Goal: Task Accomplishment & Management: Manage account settings

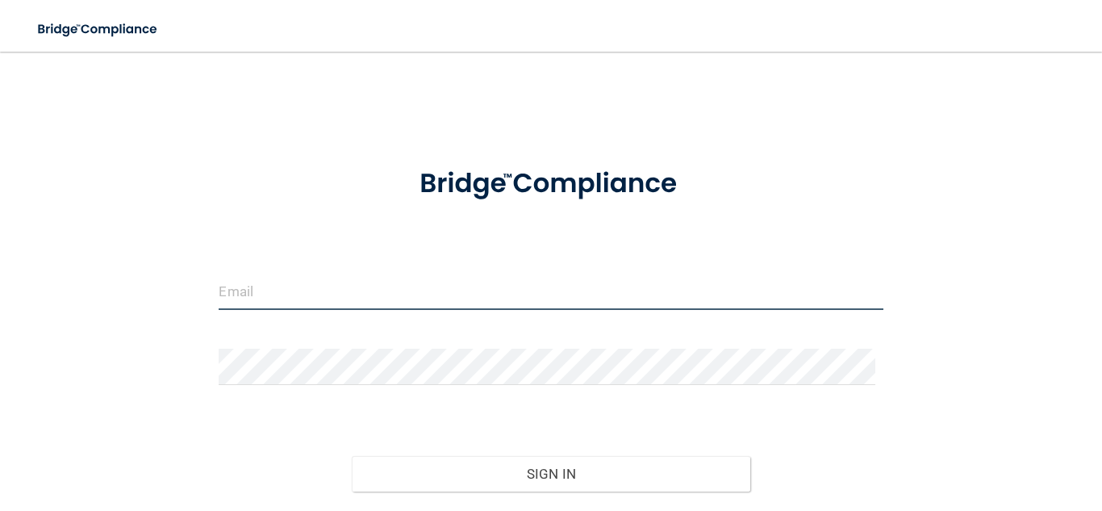
click at [261, 289] on input "email" at bounding box center [551, 292] width 664 height 36
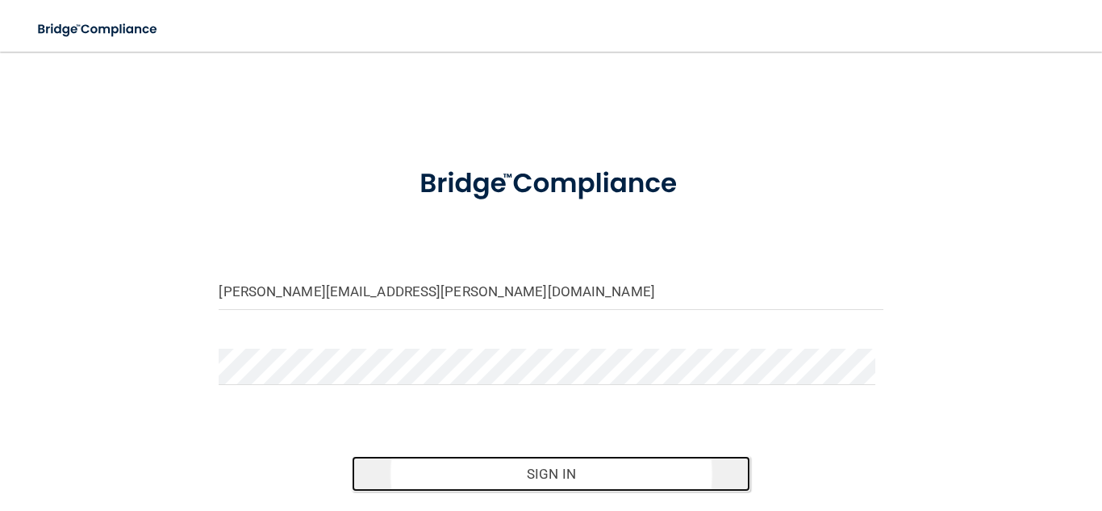
click at [554, 470] on button "Sign In" at bounding box center [551, 474] width 399 height 36
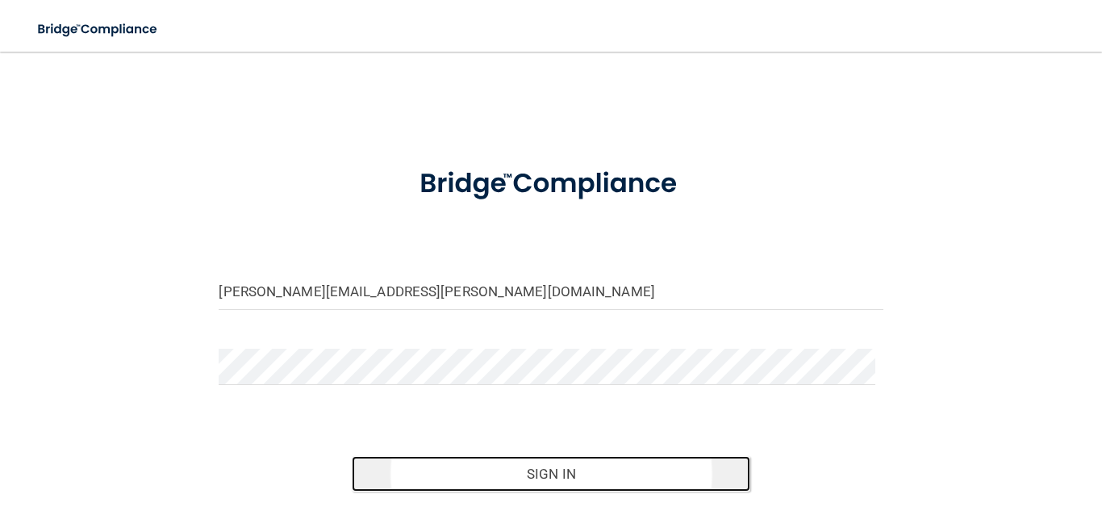
click at [433, 476] on button "Sign In" at bounding box center [551, 474] width 399 height 36
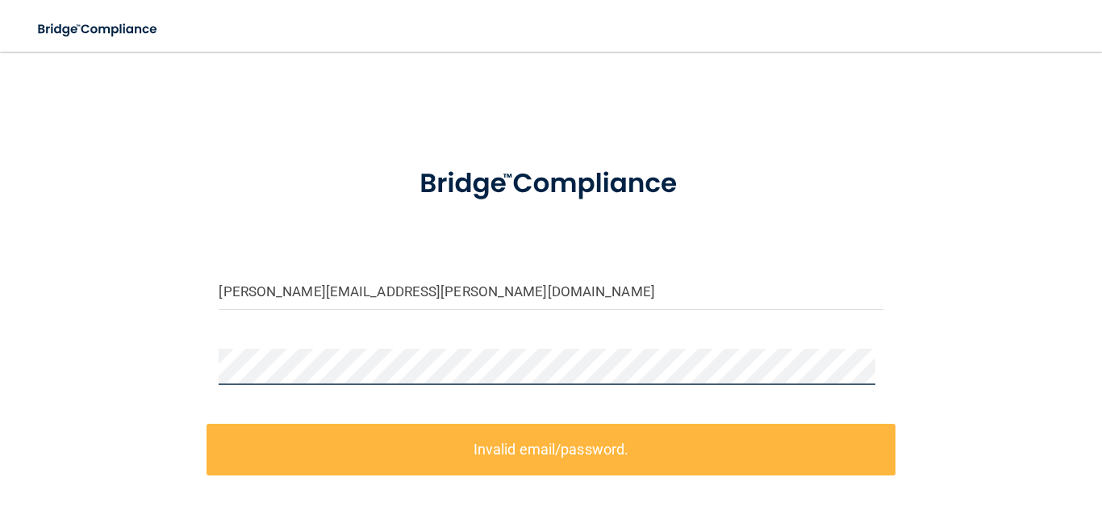
click at [81, 349] on div "christine.almeida@kottemannortho.com Invalid email/password. You don't have per…" at bounding box center [551, 355] width 1038 height 574
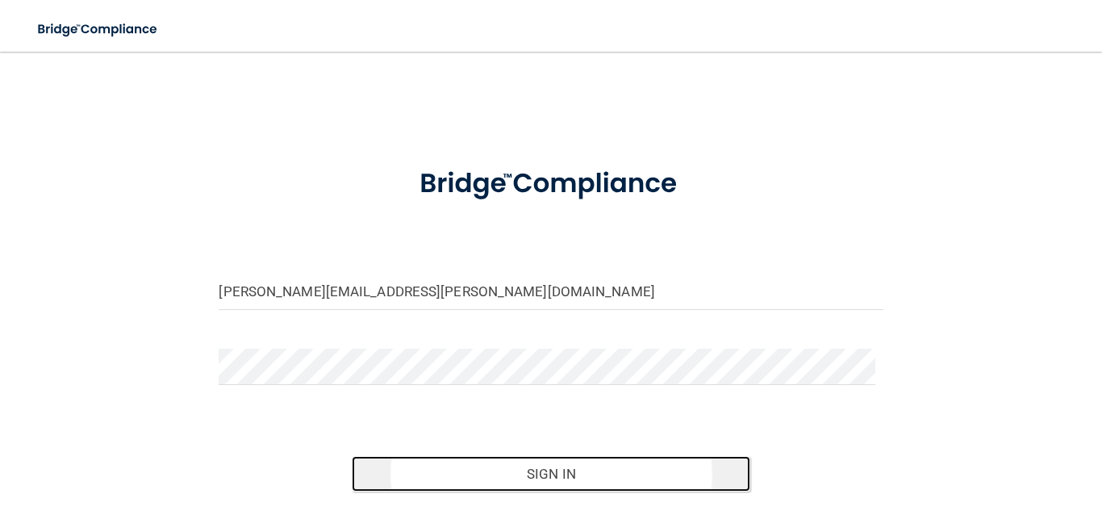
click at [518, 468] on button "Sign In" at bounding box center [551, 474] width 399 height 36
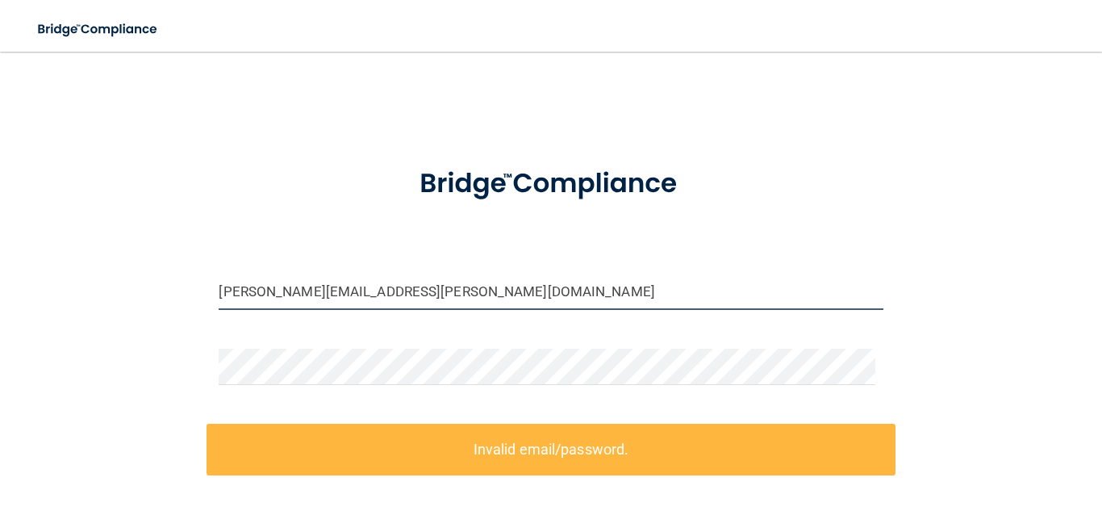
click at [277, 291] on input "christine.almeida@kottemannortho.com" at bounding box center [551, 292] width 664 height 36
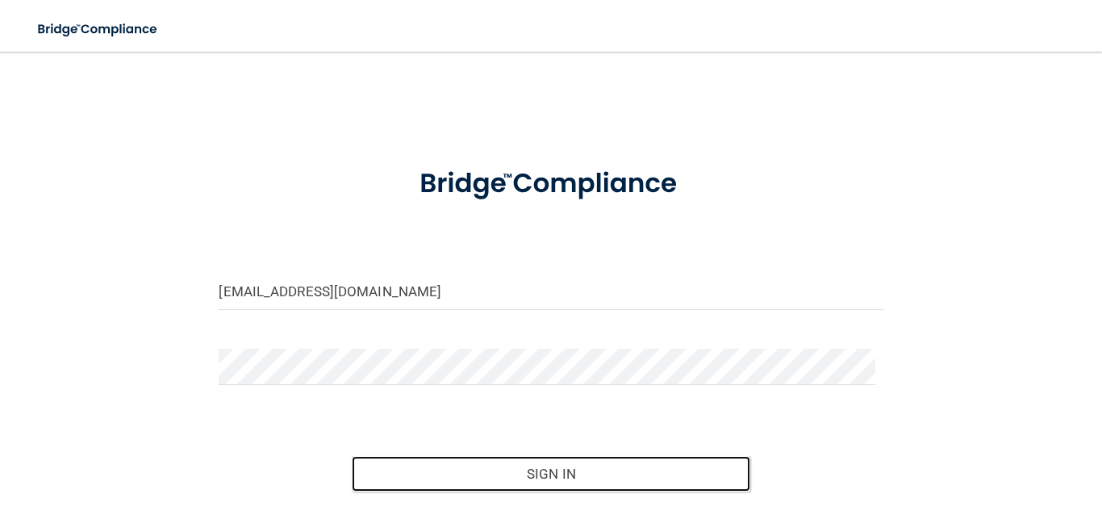
click at [287, 355] on form "christinealmeida@kottemannortho.com Invalid email/password. You don't have perm…" at bounding box center [551, 360] width 664 height 424
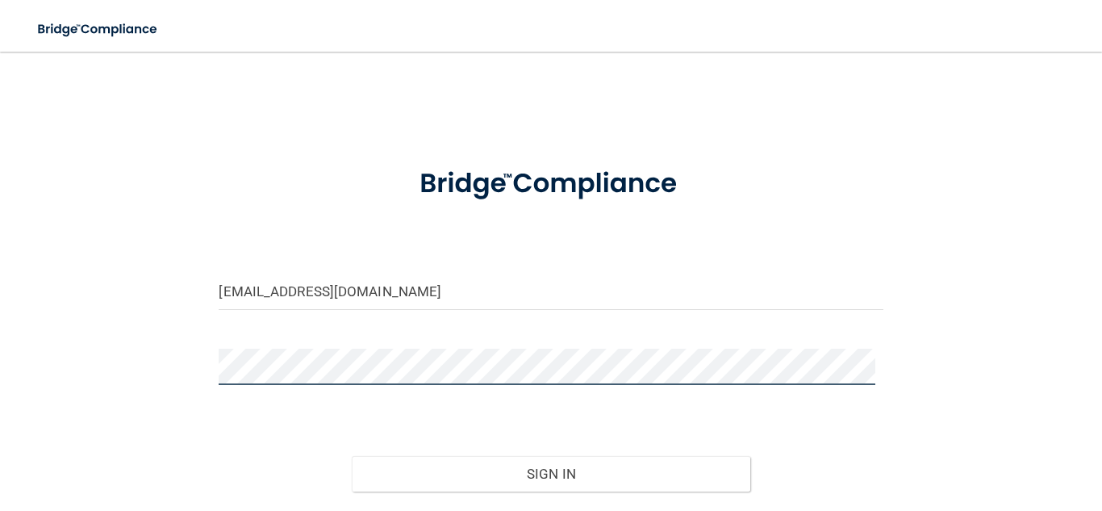
drag, startPoint x: 516, startPoint y: 479, endPoint x: 18, endPoint y: 358, distance: 512.3
click at [18, 358] on main "christinealmeida@kottemannortho.com Invalid email/password. You don't have perm…" at bounding box center [551, 281] width 1102 height 459
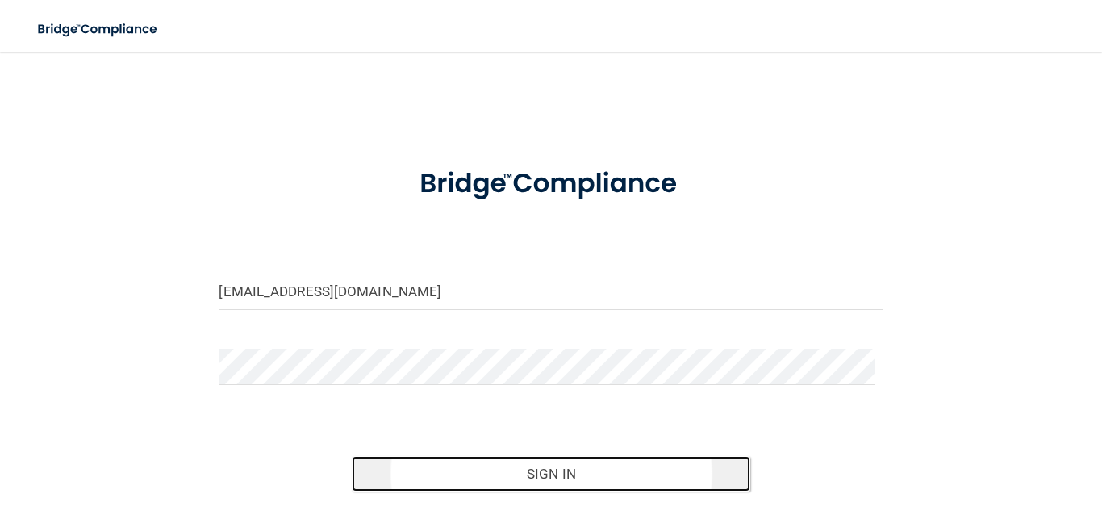
click at [476, 474] on button "Sign In" at bounding box center [551, 474] width 399 height 36
click at [503, 474] on button "Sign In" at bounding box center [551, 474] width 399 height 36
click at [495, 475] on button "Sign In" at bounding box center [551, 474] width 399 height 36
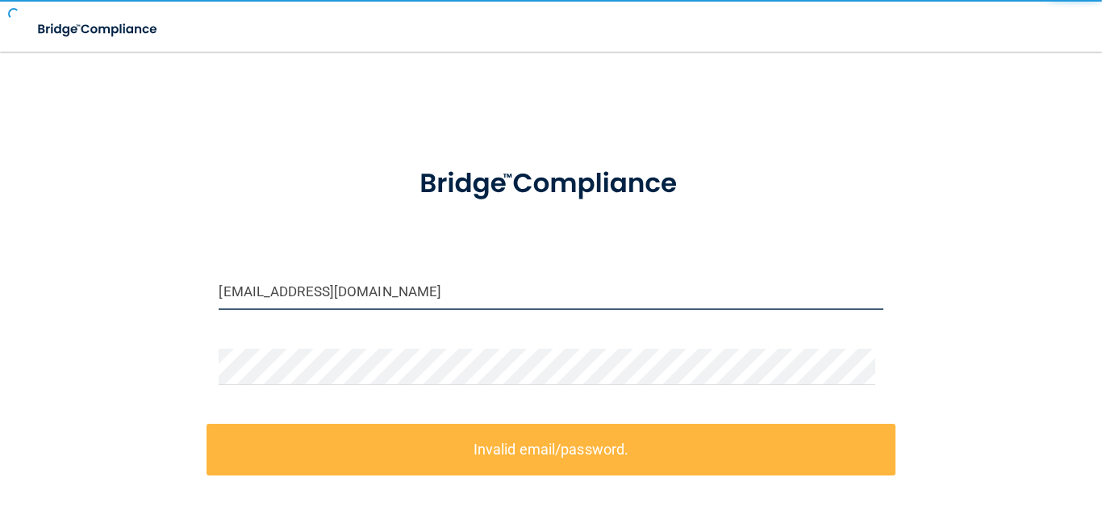
click at [320, 277] on input "[EMAIL_ADDRESS][DOMAIN_NAME]" at bounding box center [551, 292] width 664 height 36
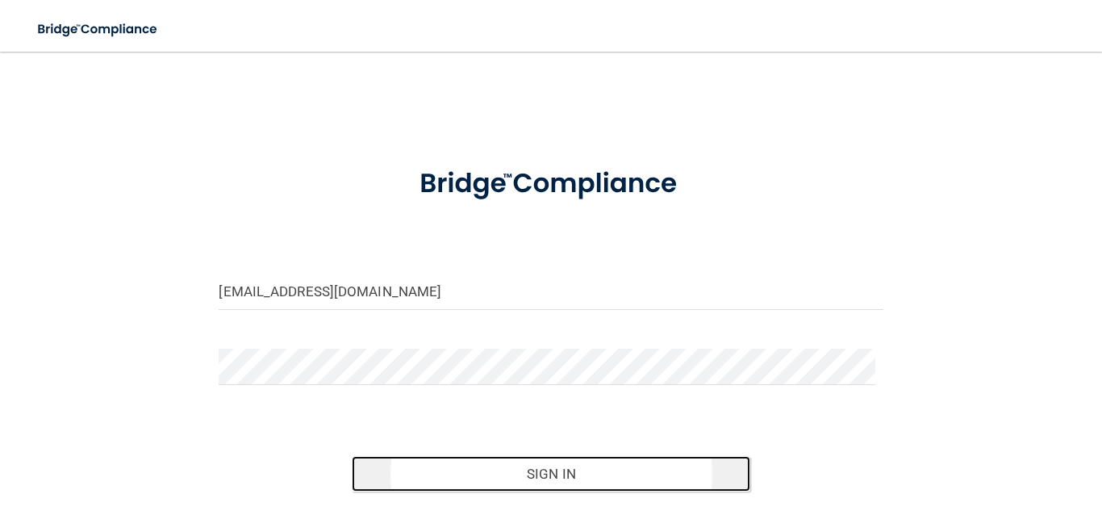
click at [478, 480] on button "Sign In" at bounding box center [551, 474] width 399 height 36
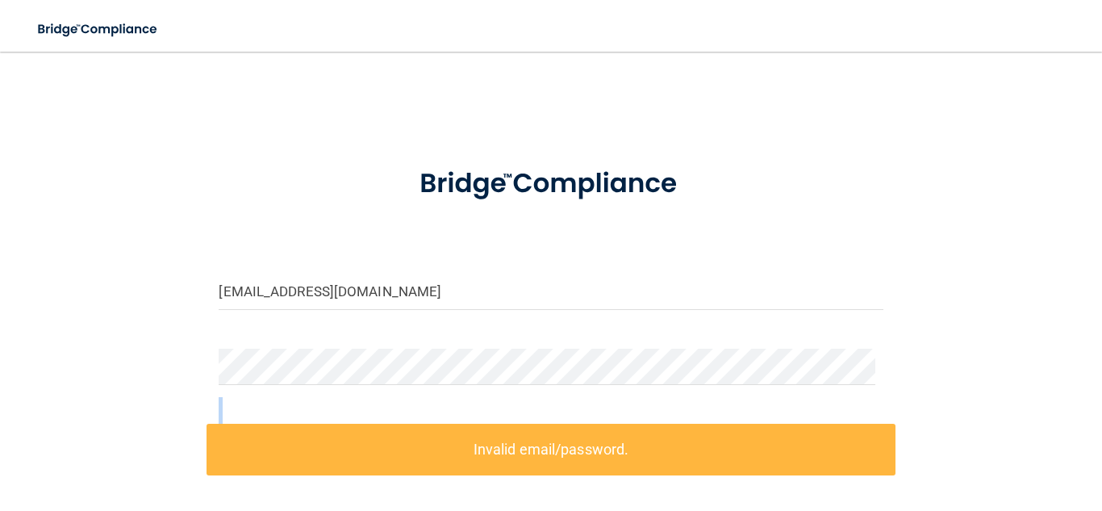
drag, startPoint x: 0, startPoint y: 462, endPoint x: 23, endPoint y: 360, distance: 104.1
click at [23, 360] on main "christinealmeida@kottemannortho.com Invalid email/password. You don't have perm…" at bounding box center [551, 281] width 1102 height 459
click at [267, 294] on input "[EMAIL_ADDRESS][DOMAIN_NAME]" at bounding box center [551, 292] width 664 height 36
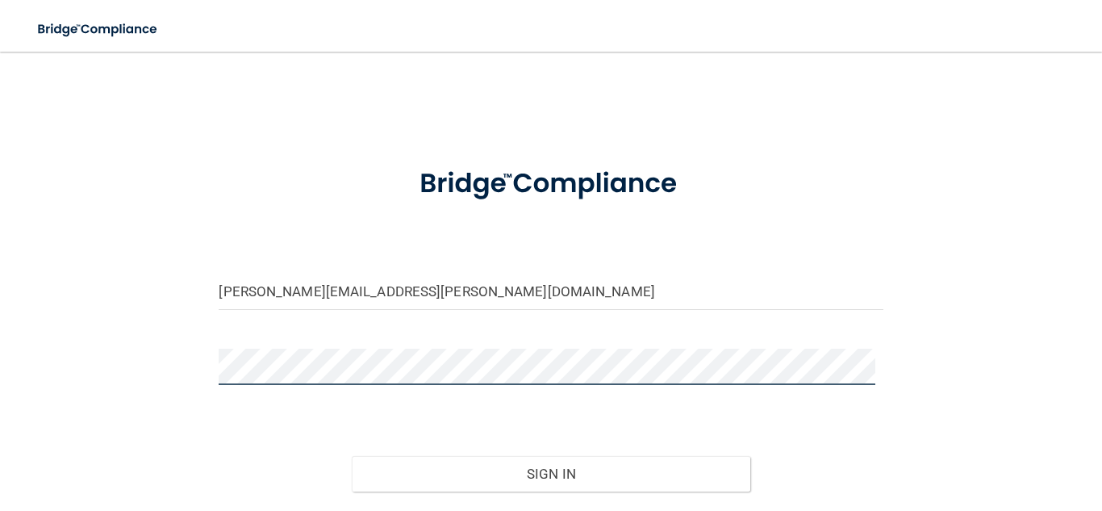
click at [34, 384] on div "christine.almeida@kottemannortho.com Invalid email/password. You don't have per…" at bounding box center [551, 320] width 1038 height 504
click at [352, 456] on button "Sign In" at bounding box center [551, 474] width 399 height 36
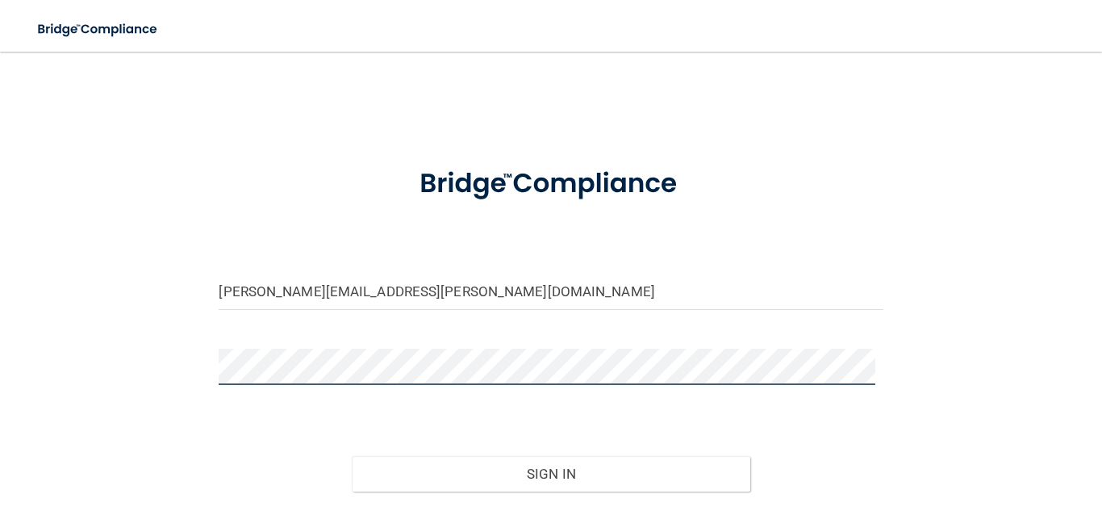
click at [352, 456] on button "Sign In" at bounding box center [551, 474] width 399 height 36
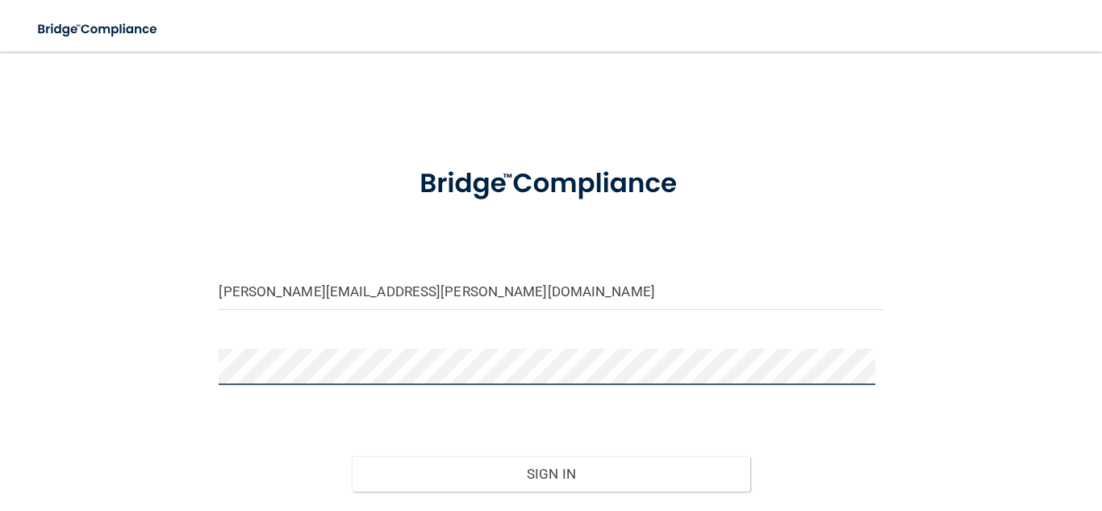
click at [352, 456] on button "Sign In" at bounding box center [551, 474] width 399 height 36
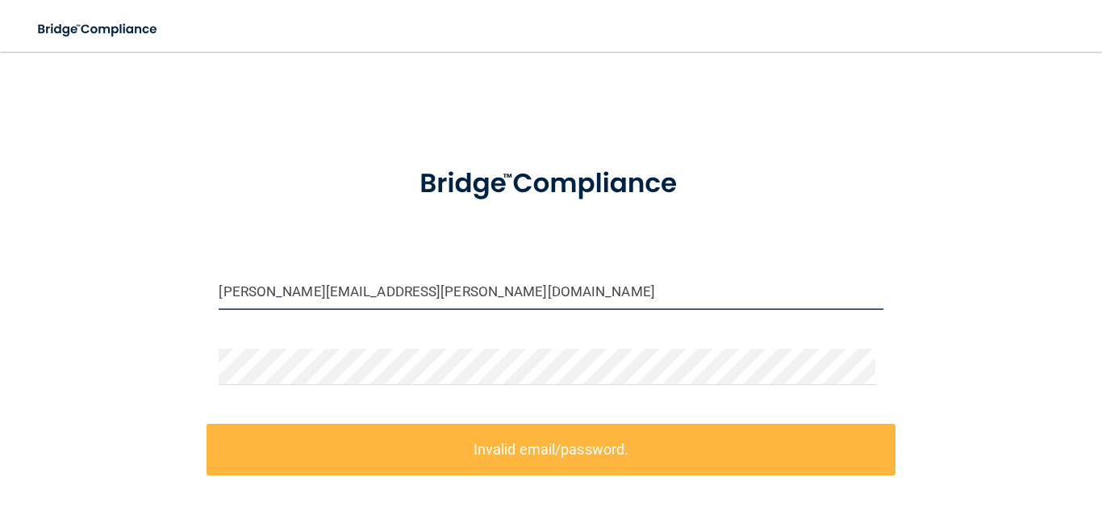
click at [278, 290] on input "christine.almeida@kottemannortho.com" at bounding box center [551, 292] width 664 height 36
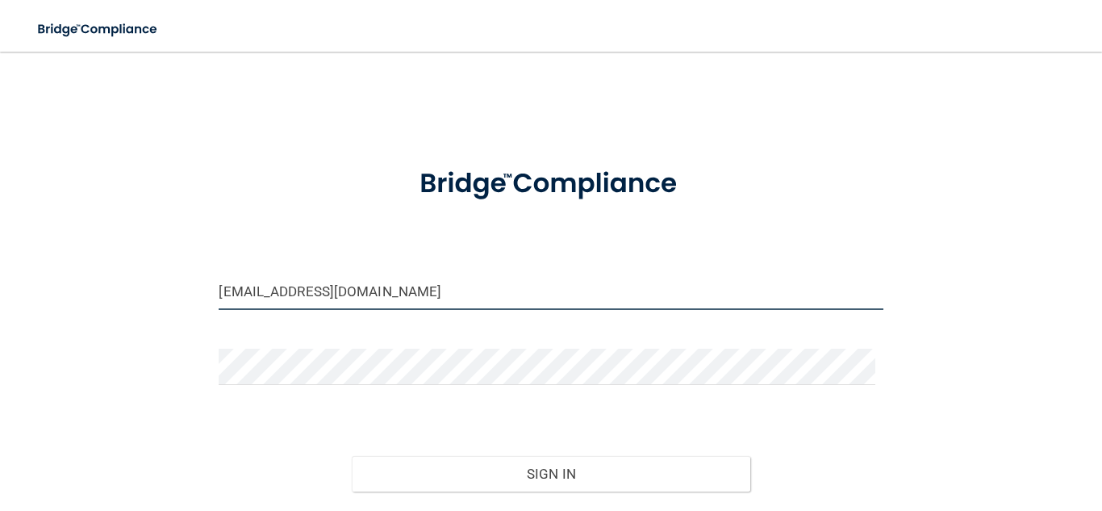
click at [391, 290] on input "[EMAIL_ADDRESS][DOMAIN_NAME]" at bounding box center [551, 292] width 664 height 36
click at [491, 292] on input "christinealmeida@kottemanortho.com" at bounding box center [551, 292] width 664 height 36
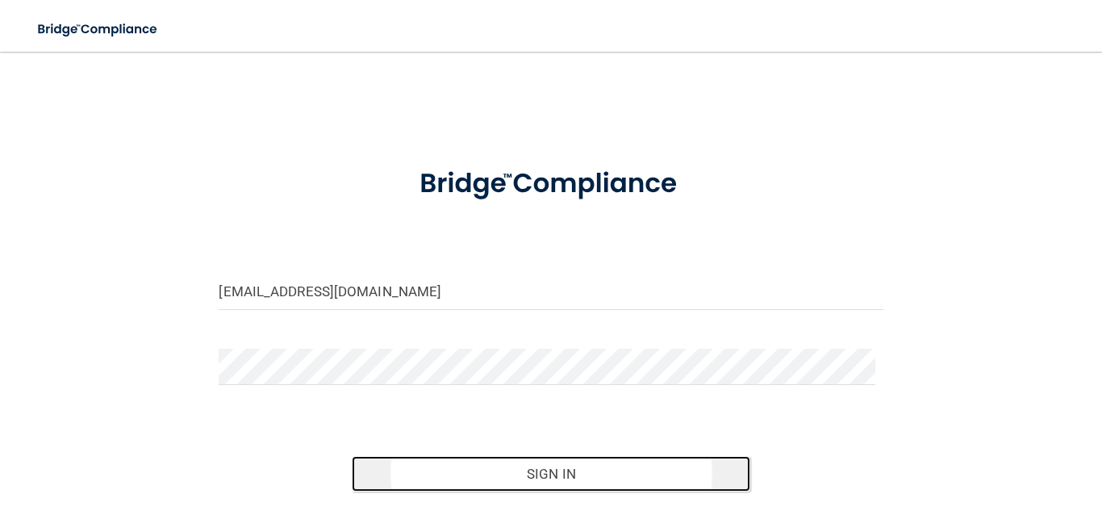
drag, startPoint x: 527, startPoint y: 466, endPoint x: 527, endPoint y: 475, distance: 9.7
click at [527, 470] on button "Sign In" at bounding box center [551, 474] width 399 height 36
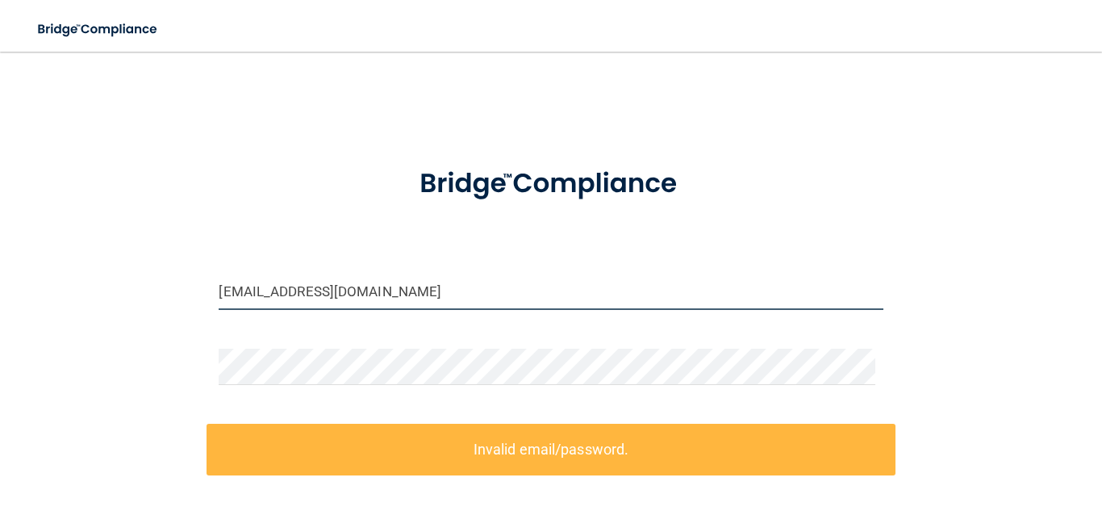
click at [386, 291] on input "christinealmeida@kottemanortho.com" at bounding box center [551, 292] width 664 height 36
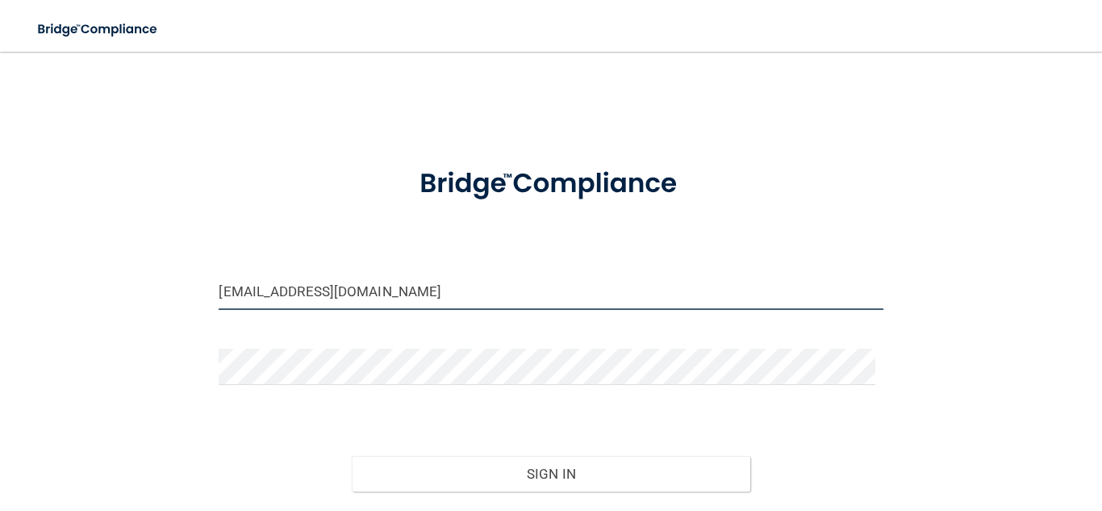
type input "[EMAIL_ADDRESS][DOMAIN_NAME]"
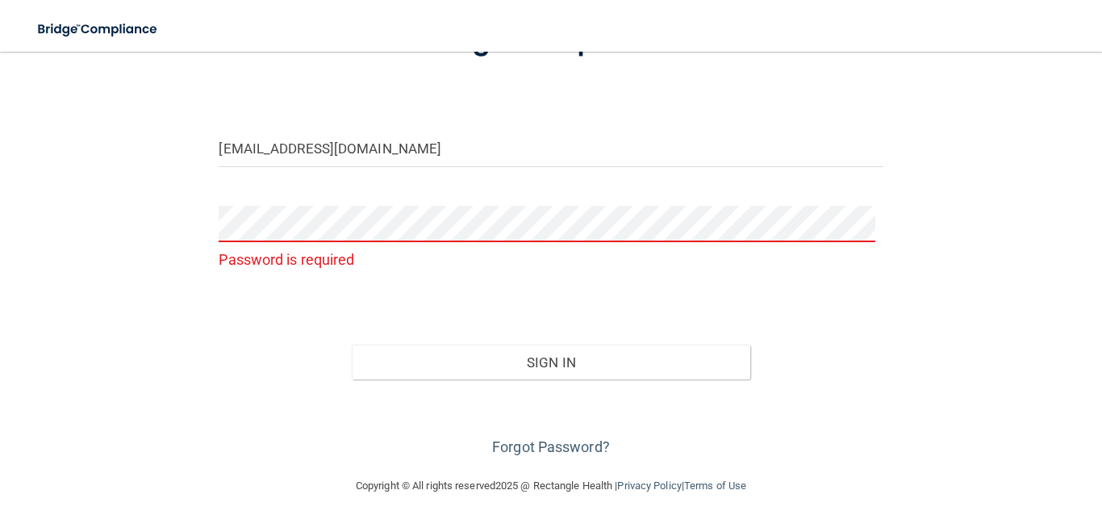
scroll to position [156, 0]
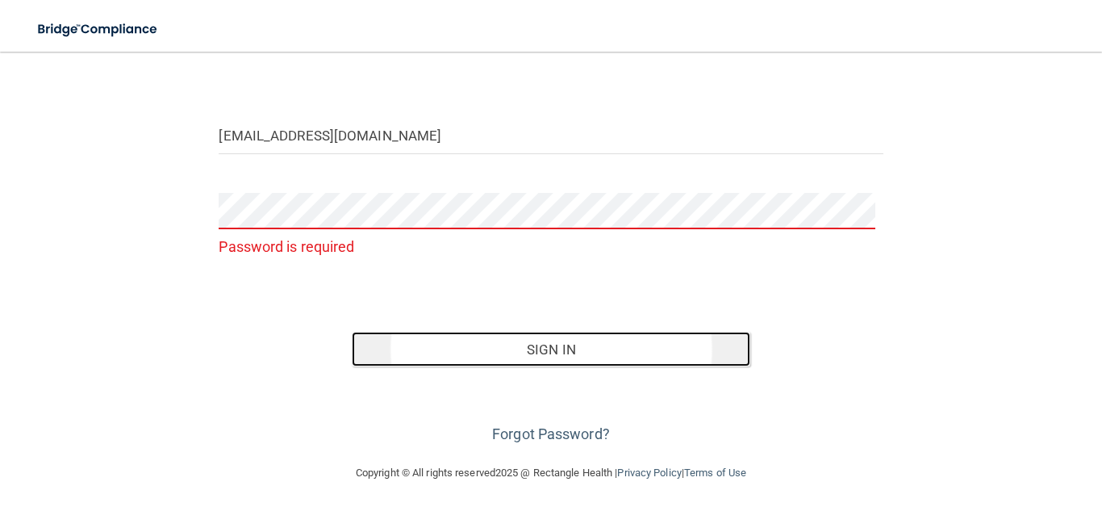
click at [508, 348] on button "Sign In" at bounding box center [551, 350] width 399 height 36
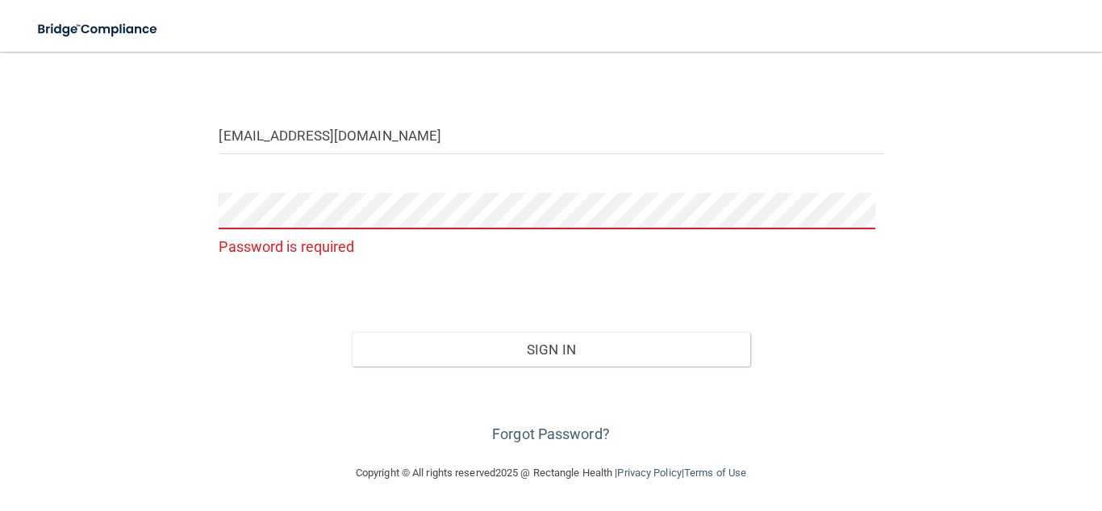
click at [352, 332] on button "Sign In" at bounding box center [551, 350] width 399 height 36
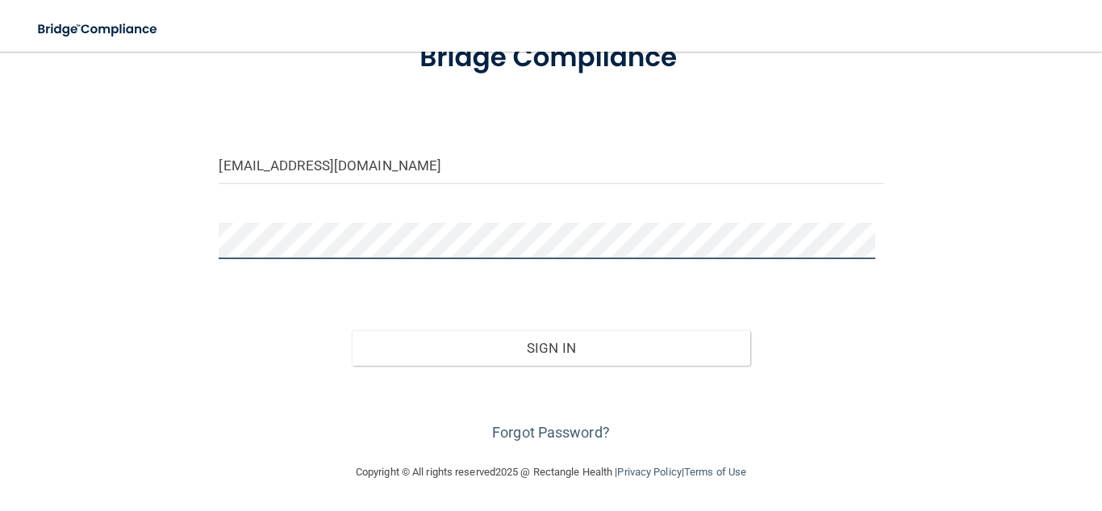
scroll to position [125, 0]
click at [352, 331] on button "Sign In" at bounding box center [551, 349] width 399 height 36
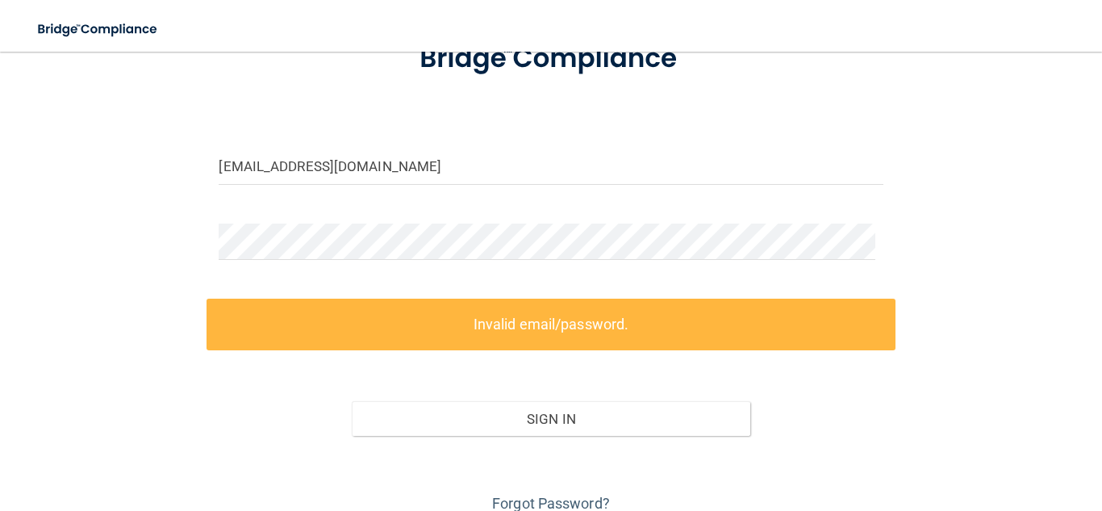
click at [304, 221] on form "christinealmeida@kottemannortho.com Invalid email/password. You don't have perm…" at bounding box center [551, 269] width 664 height 493
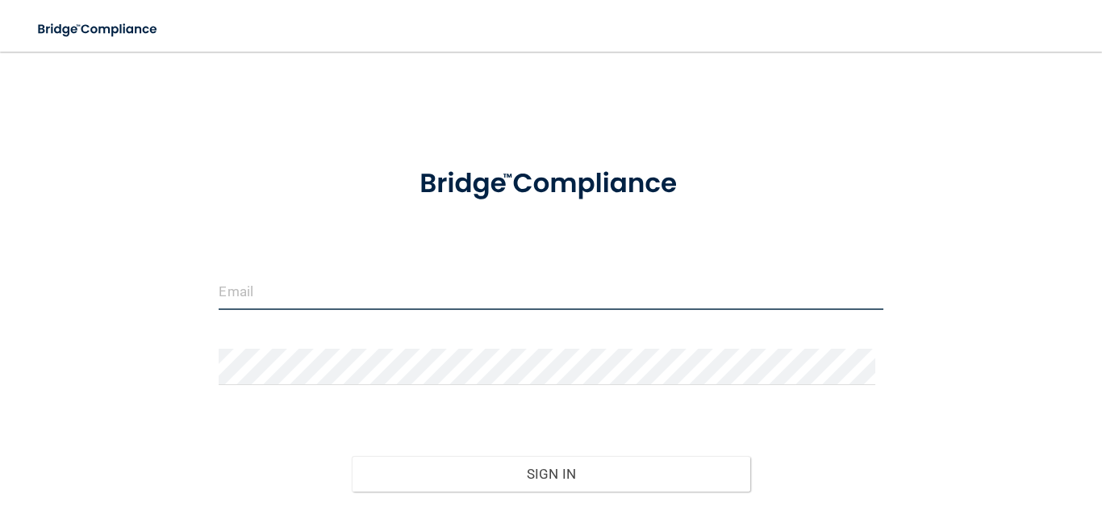
click at [286, 278] on input "email" at bounding box center [551, 292] width 664 height 36
click at [279, 292] on input "email" at bounding box center [551, 292] width 664 height 36
type input "[EMAIL_ADDRESS][DOMAIN_NAME]"
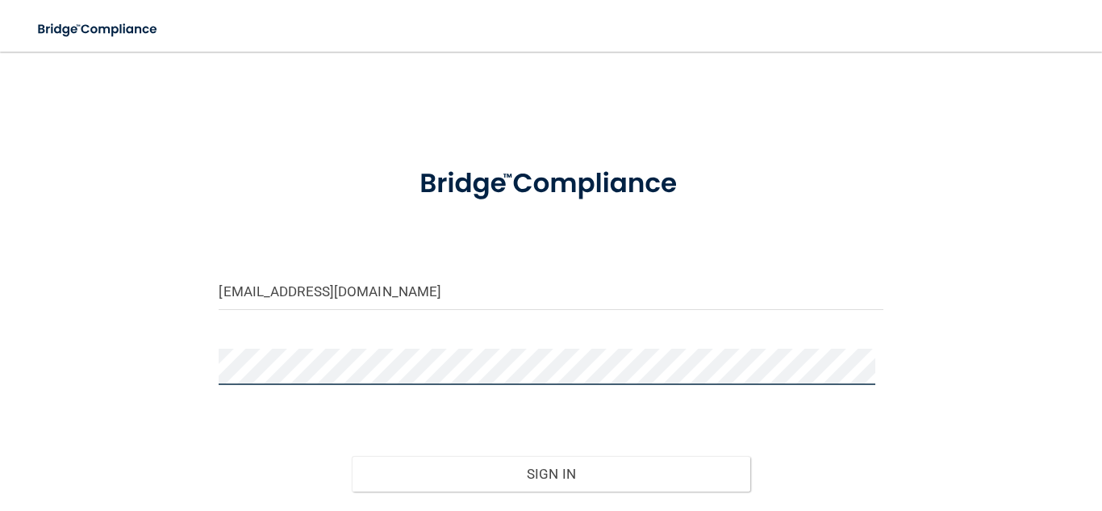
click at [352, 456] on button "Sign In" at bounding box center [551, 474] width 399 height 36
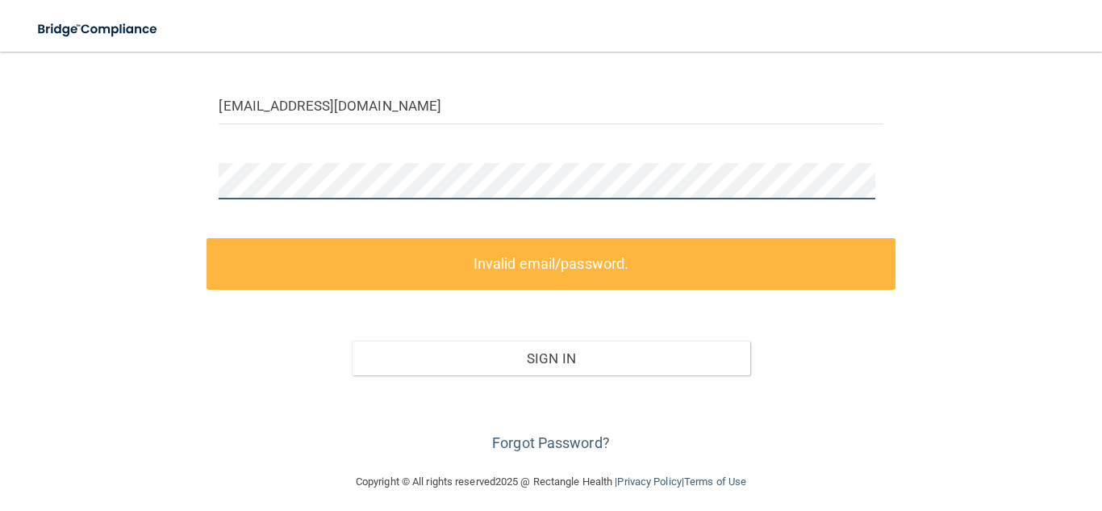
scroll to position [193, 0]
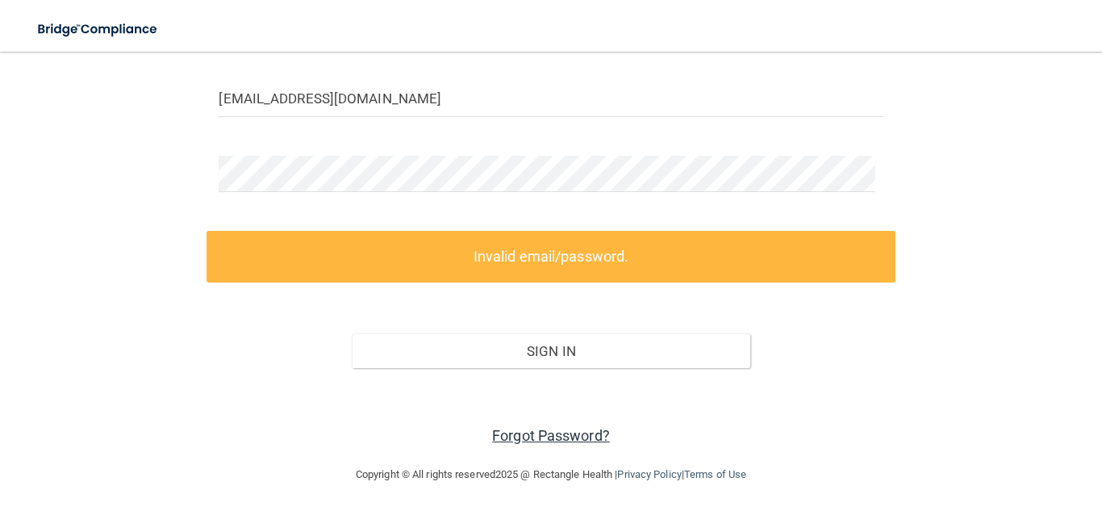
click at [560, 436] on link "Forgot Password?" at bounding box center [551, 435] width 118 height 17
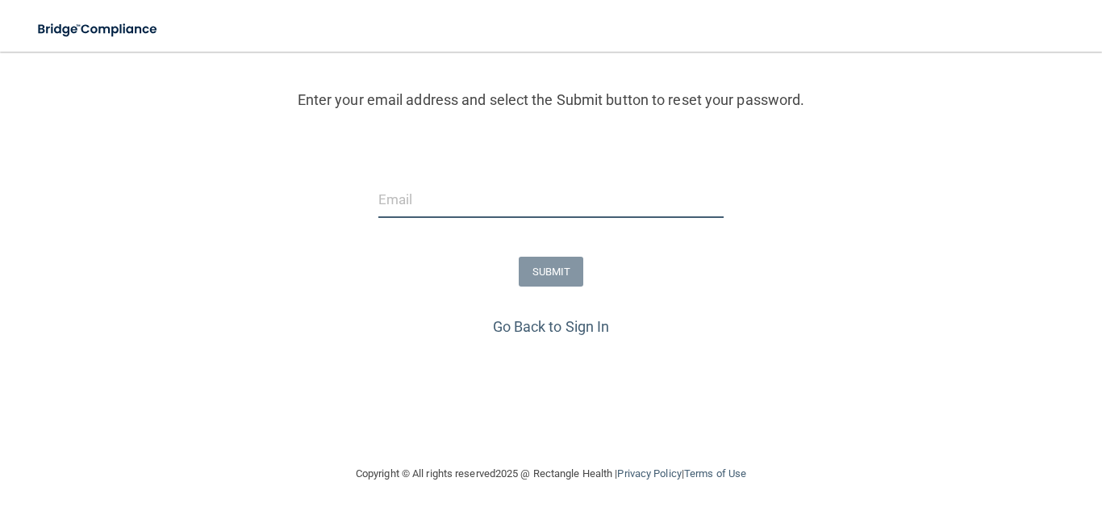
click at [444, 201] on input "email" at bounding box center [551, 200] width 346 height 36
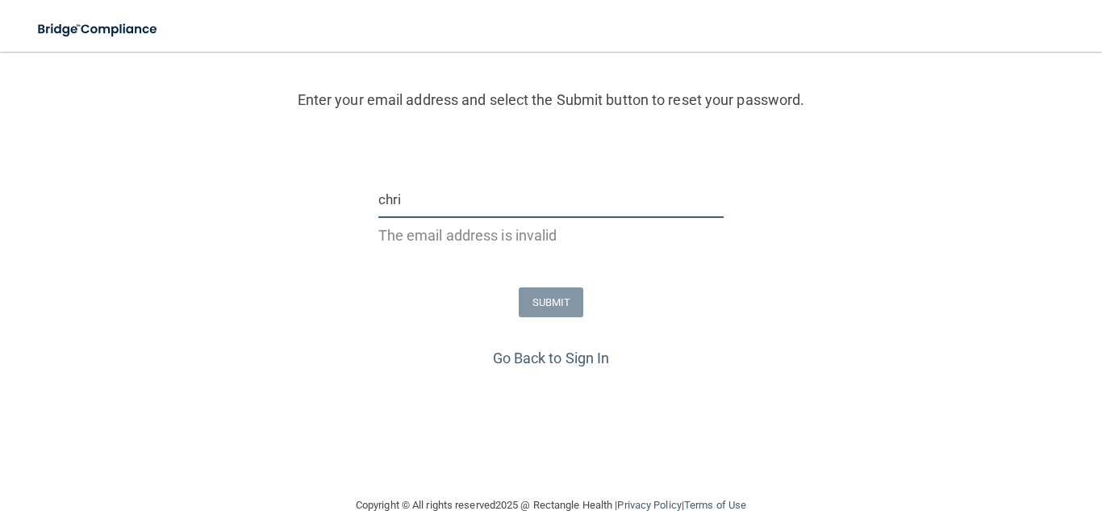
type input "[EMAIL_ADDRESS][DOMAIN_NAME]"
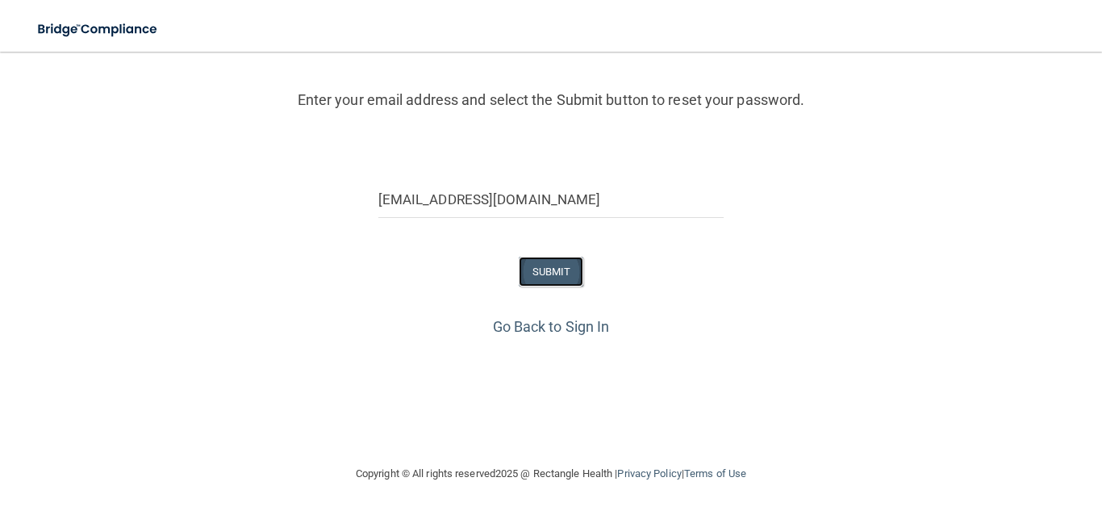
click at [538, 272] on button "SUBMIT" at bounding box center [551, 272] width 65 height 30
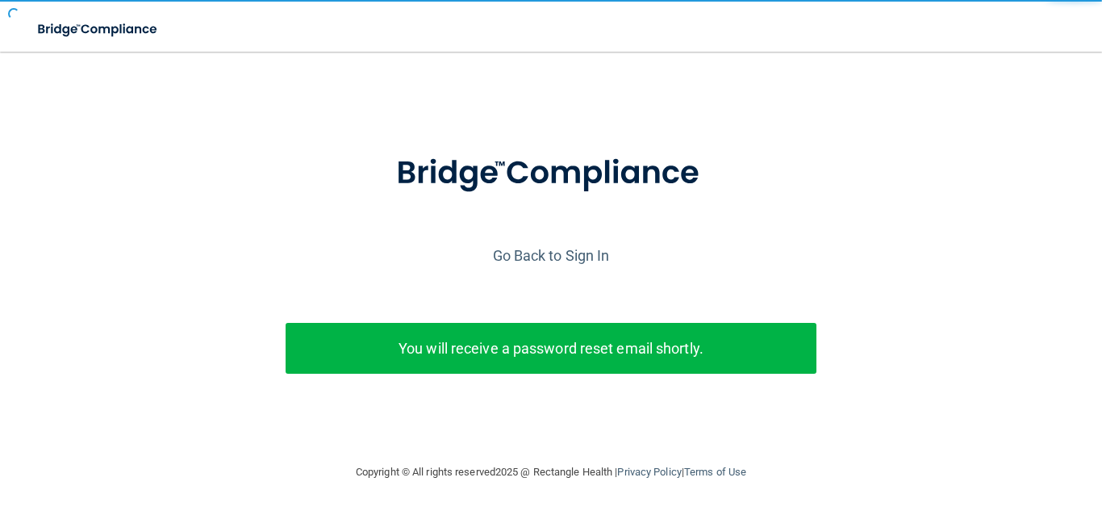
scroll to position [29, 0]
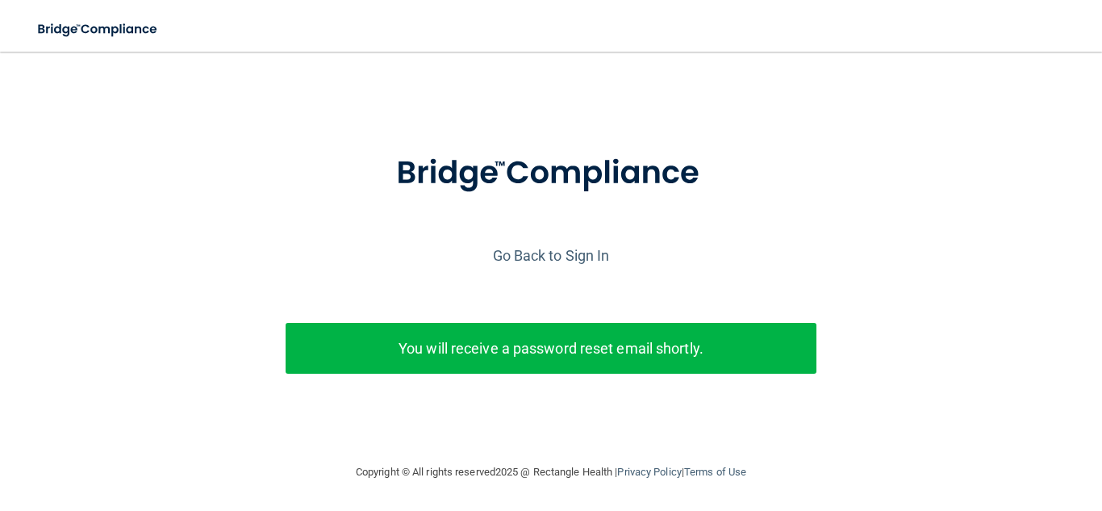
click at [556, 344] on p "You will receive a password reset email shortly." at bounding box center [551, 348] width 507 height 27
click at [543, 247] on link "Go Back to Sign In" at bounding box center [551, 255] width 117 height 17
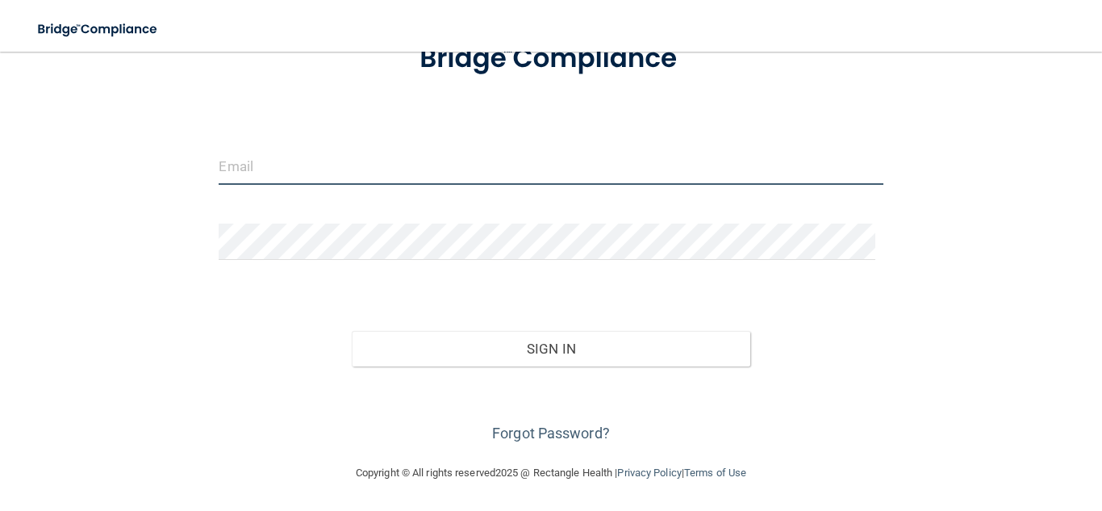
type input "[EMAIL_ADDRESS][DOMAIN_NAME]"
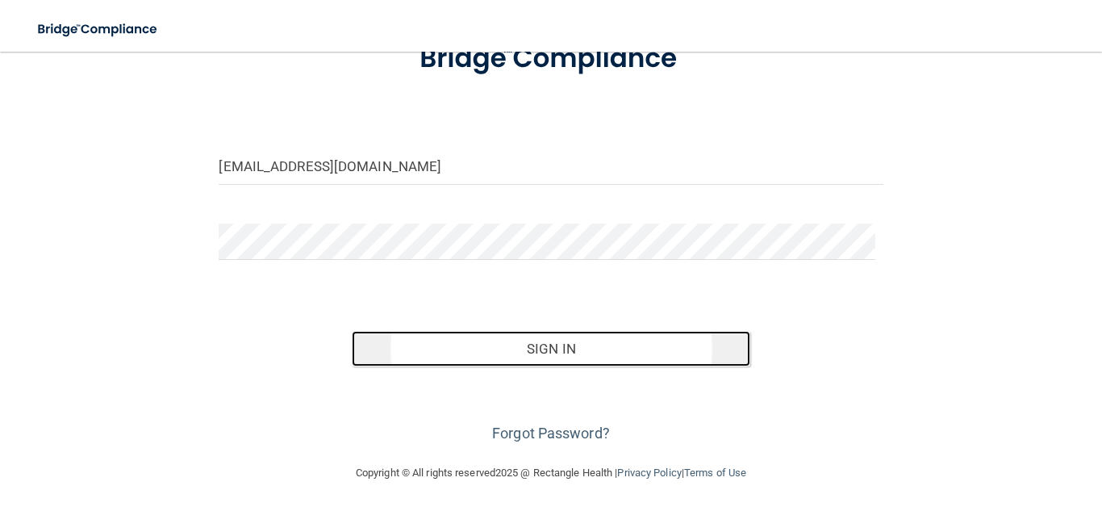
click at [622, 351] on button "Sign In" at bounding box center [551, 349] width 399 height 36
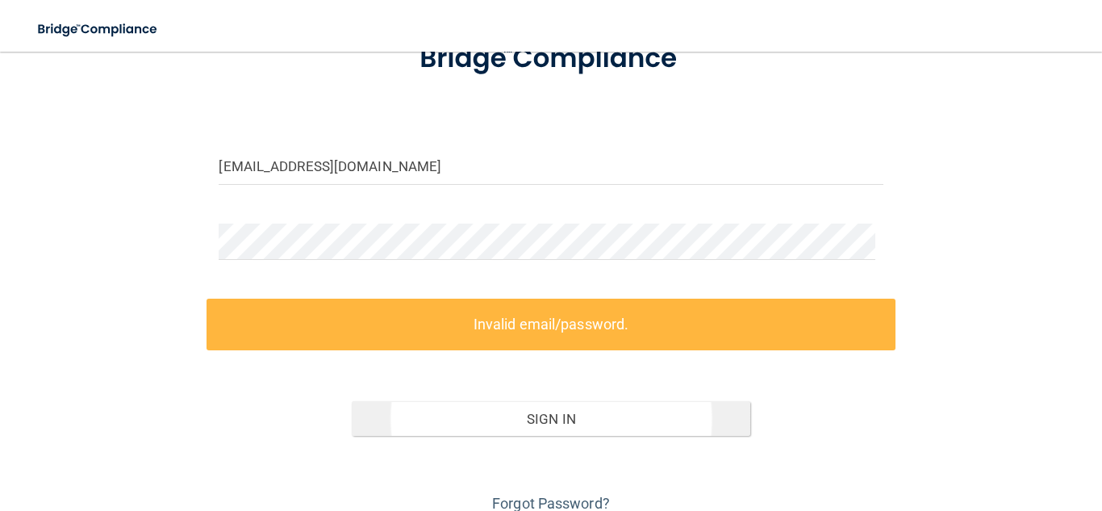
click at [621, 351] on div "Invalid email/password. You don't have permission to access that page. Sign In …" at bounding box center [551, 408] width 688 height 218
click at [508, 336] on label "Invalid email/password." at bounding box center [551, 324] width 688 height 51
click at [508, 334] on label "Invalid email/password." at bounding box center [551, 324] width 688 height 51
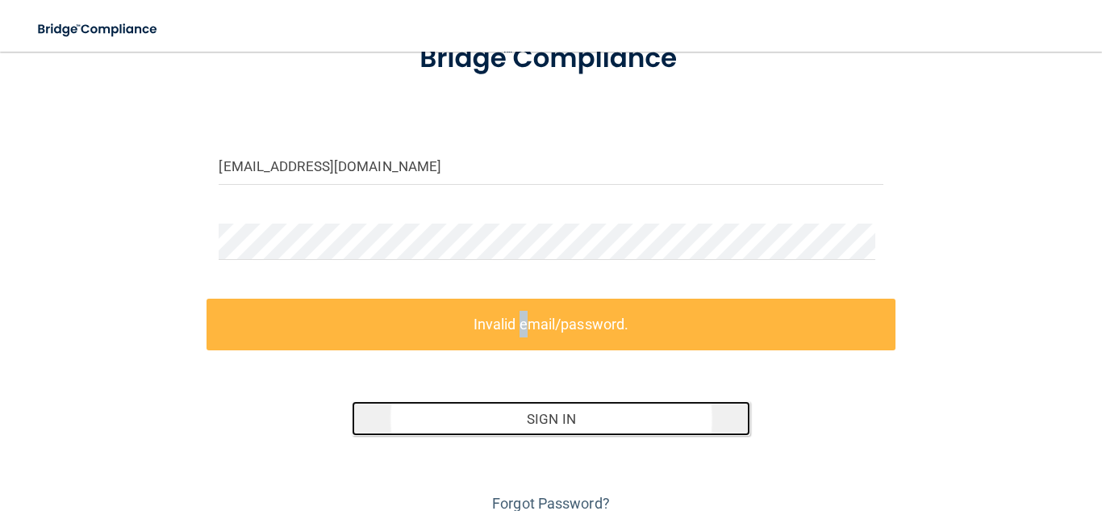
click at [524, 424] on button "Sign In" at bounding box center [551, 419] width 399 height 36
